Goal: Information Seeking & Learning: Learn about a topic

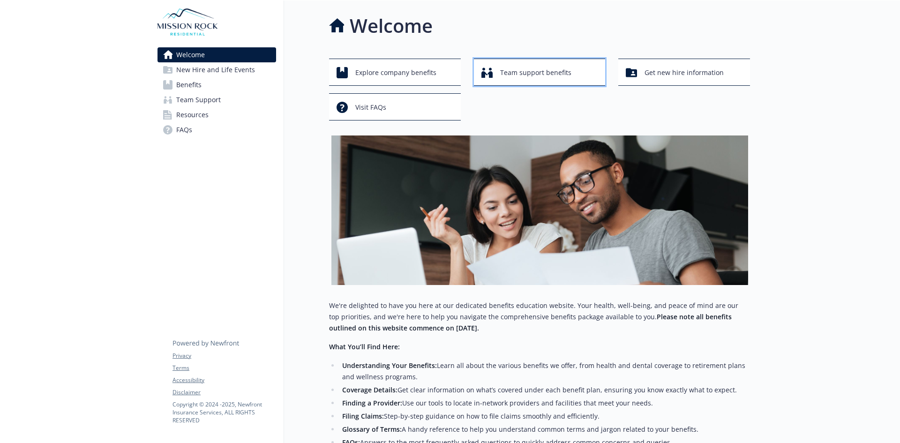
click at [571, 82] on span "Team support benefits" at bounding box center [535, 73] width 71 height 18
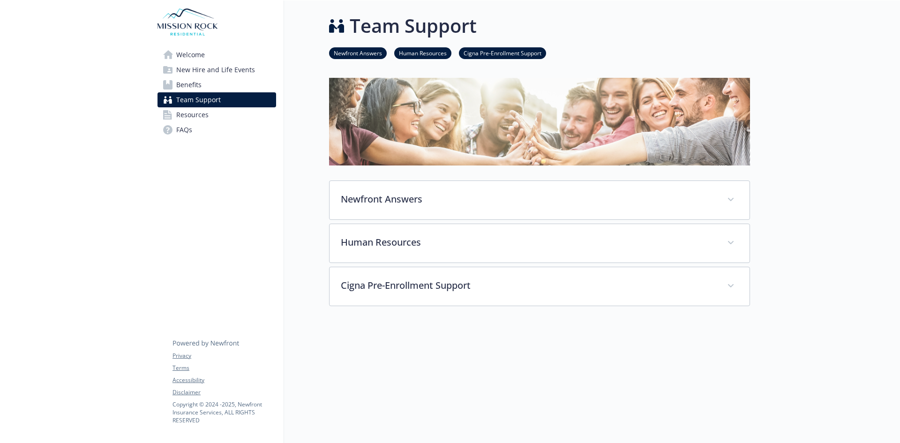
click at [202, 92] on span "Benefits" at bounding box center [188, 84] width 25 height 15
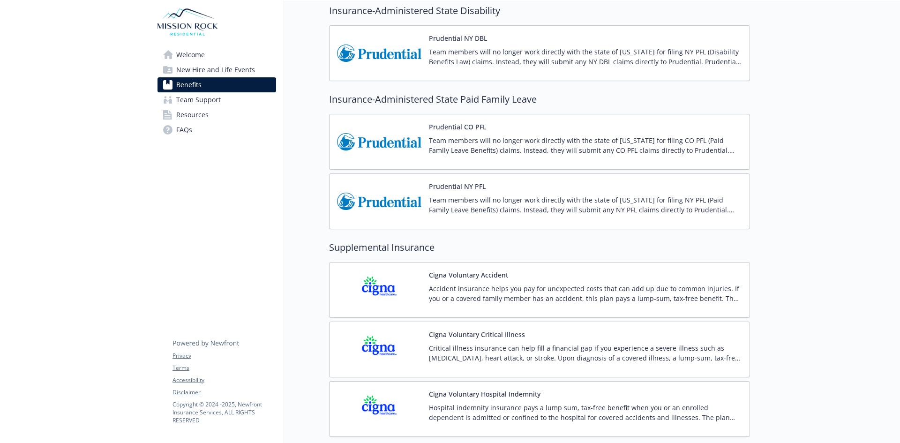
scroll to position [821, 0]
